Goal: Navigation & Orientation: Find specific page/section

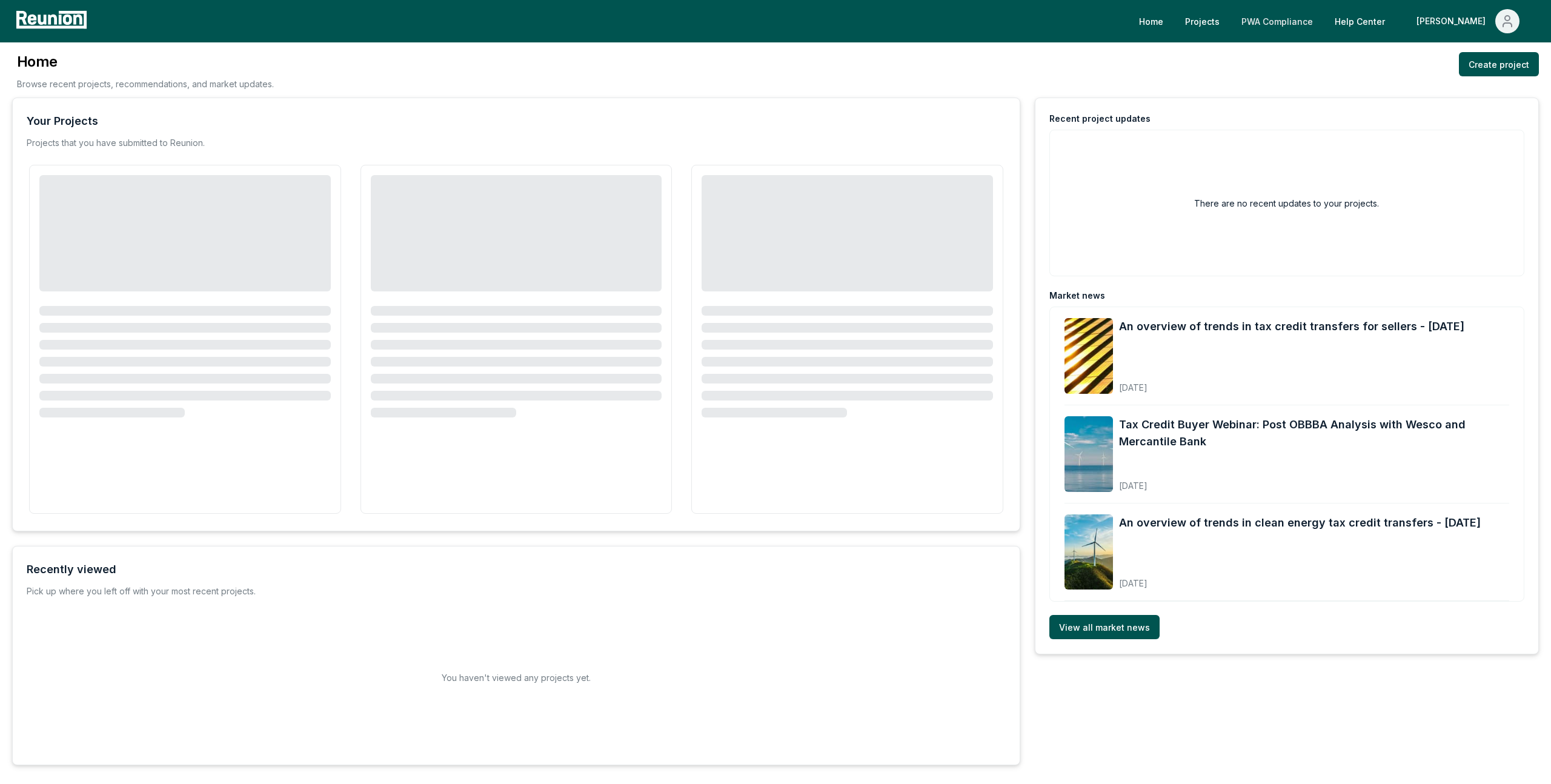
click at [1323, 21] on link "PWA Compliance" at bounding box center [1277, 21] width 91 height 25
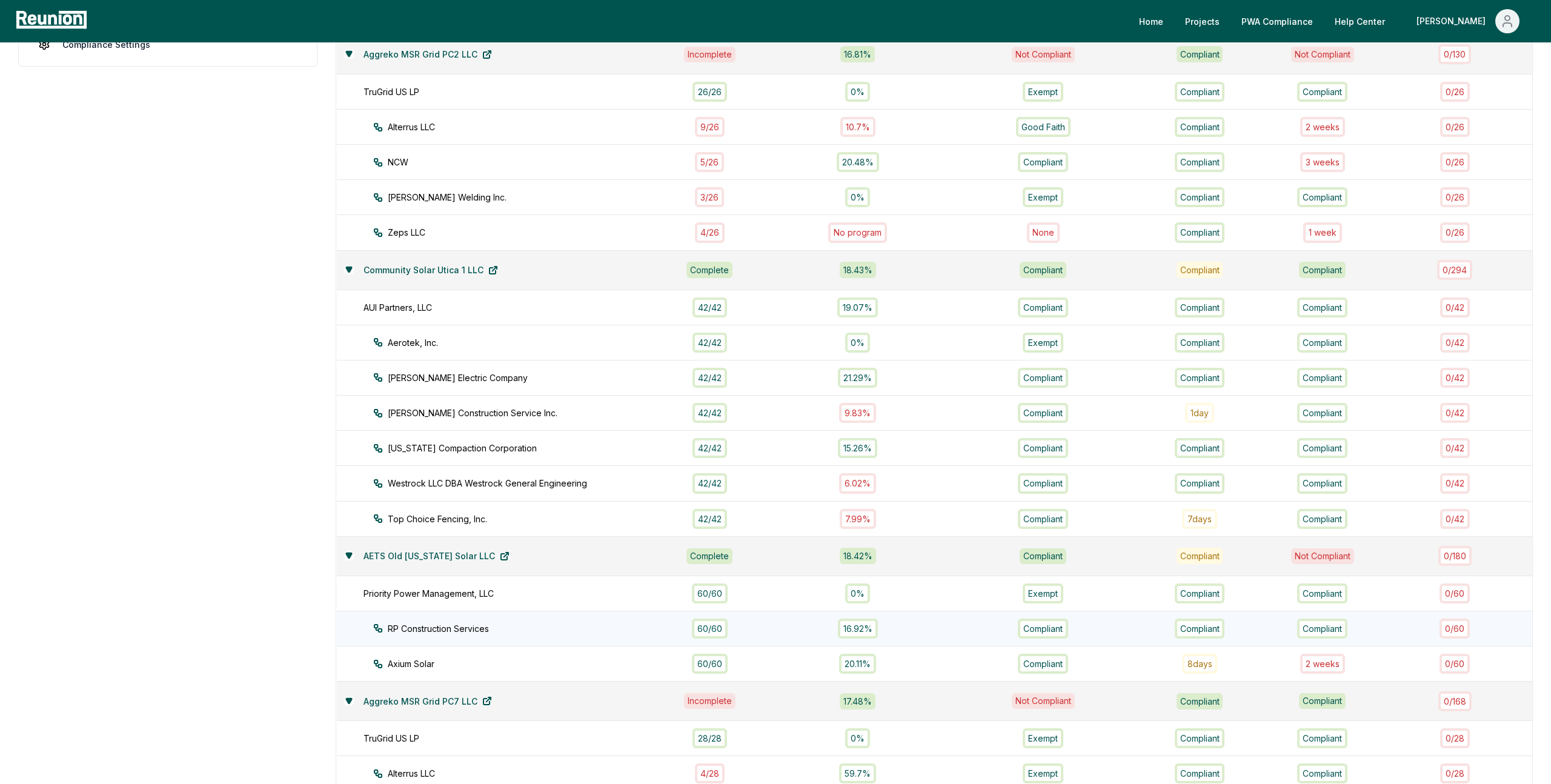
scroll to position [430, 0]
click at [528, 666] on div "Axium Solar" at bounding box center [527, 662] width 306 height 13
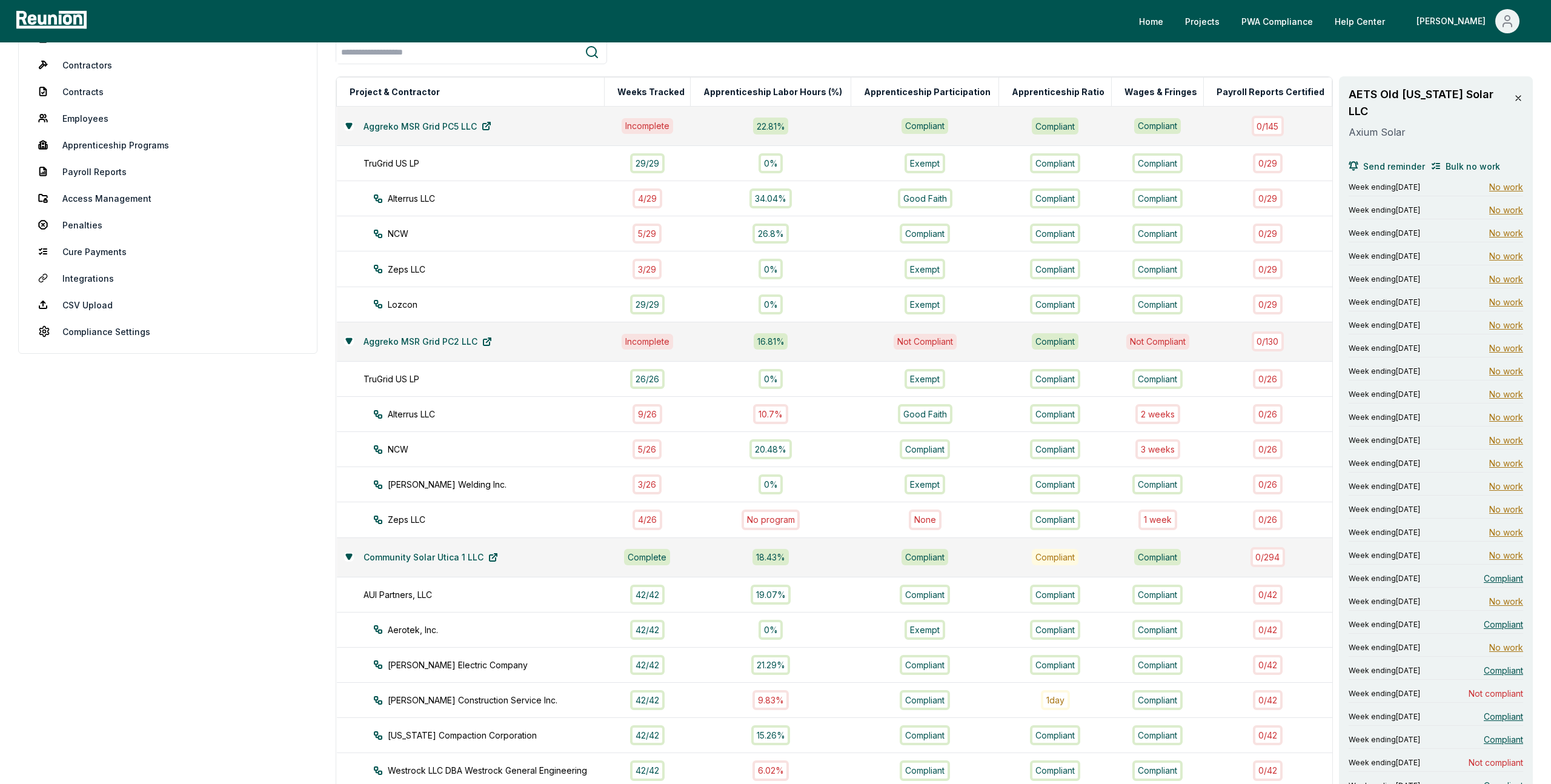
scroll to position [0, 0]
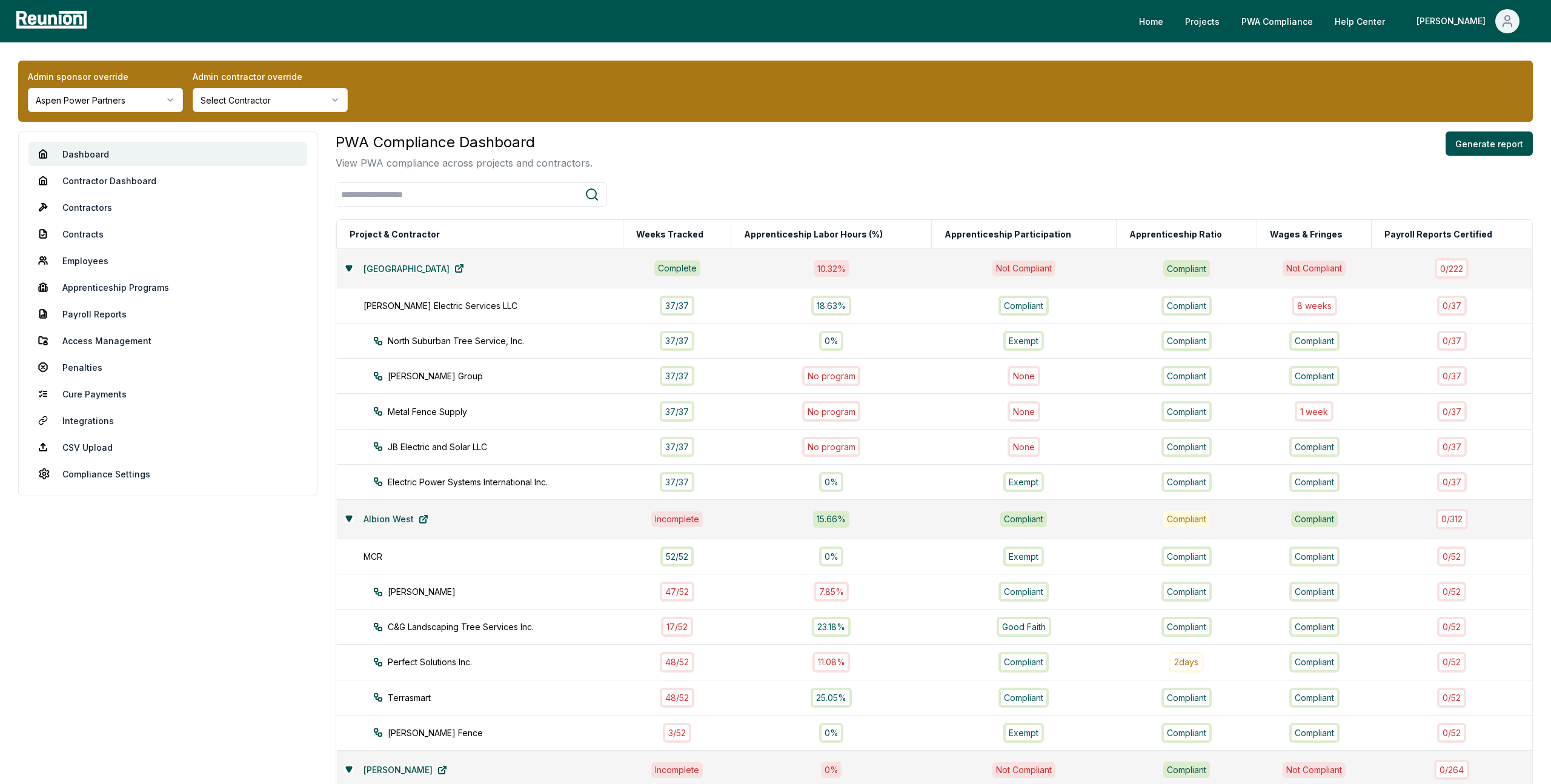
click at [149, 113] on div "Admin sponsor override Aspen Power Partners Admin contractor override Select Co…" at bounding box center [775, 91] width 1515 height 61
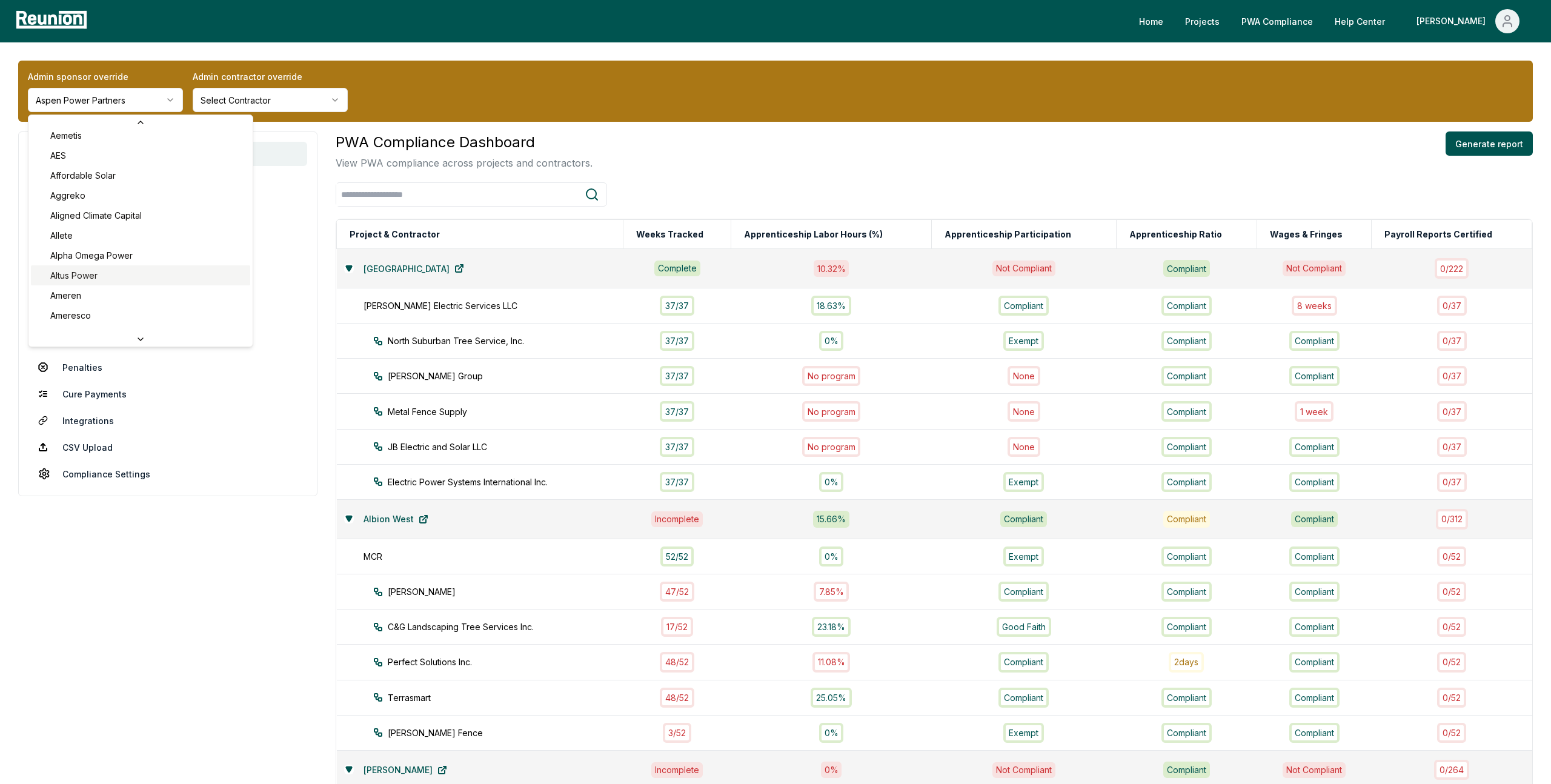
scroll to position [99, 0]
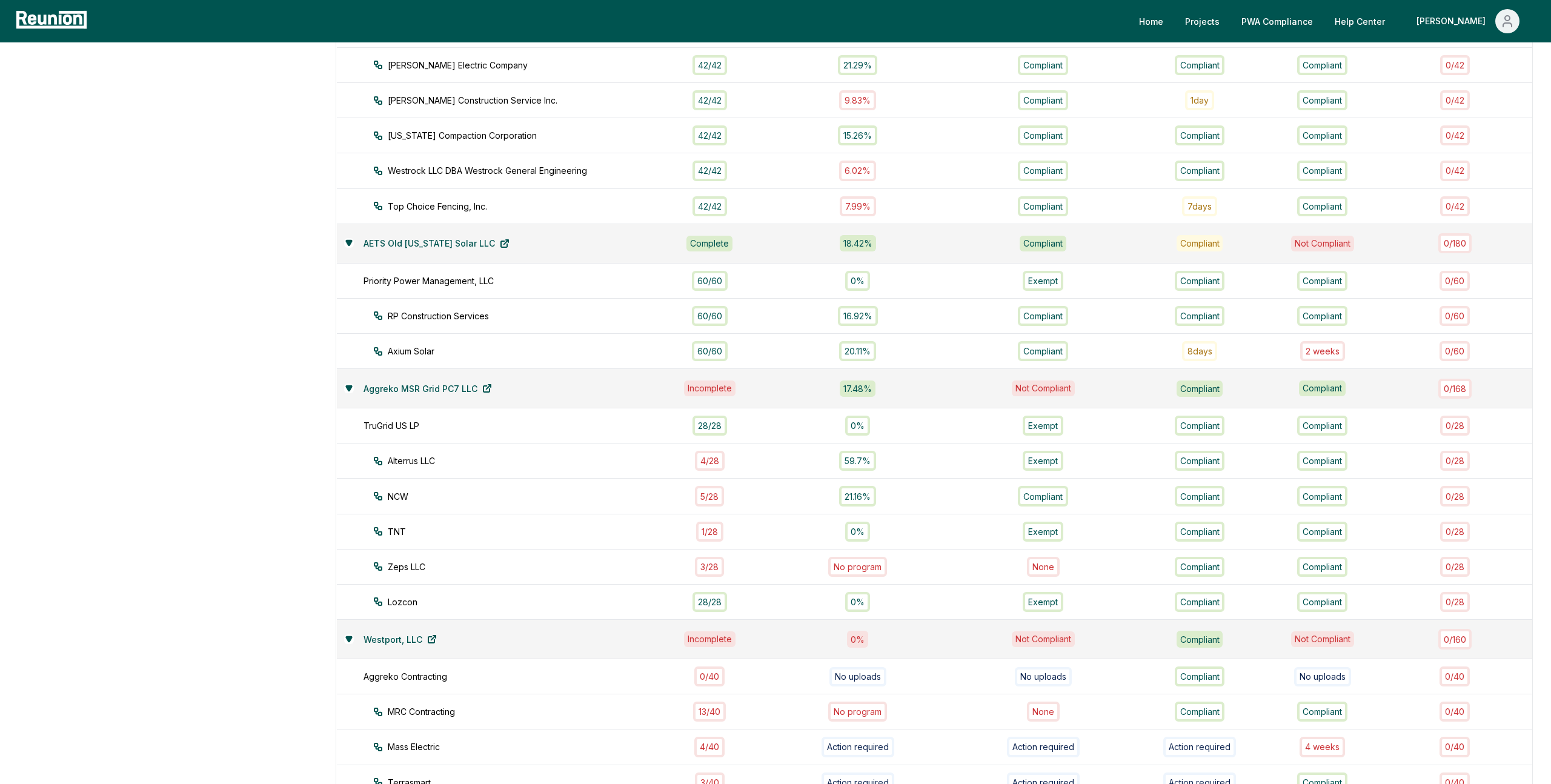
scroll to position [874, 0]
